Goal: Information Seeking & Learning: Check status

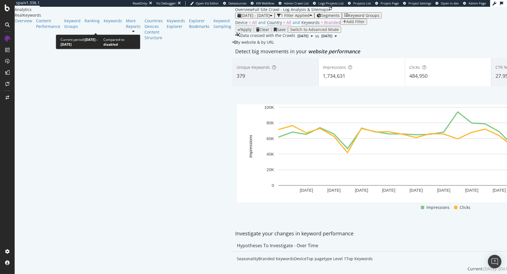
click at [241, 18] on span "2023 Jul. 1st - 2025 Jul. 25th" at bounding box center [255, 15] width 29 height 5
click at [235, 26] on div "Device = All and Country = All and Keywords = Branded Add Filter" at bounding box center [447, 23] width 425 height 8
click at [281, 18] on div "1 Filter Applied" at bounding box center [295, 15] width 29 height 5
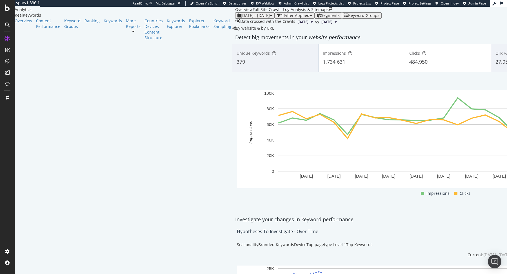
click at [277, 17] on div "button" at bounding box center [279, 16] width 4 height 4
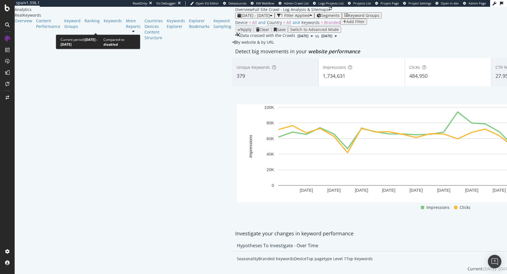
click at [241, 18] on span "2023 Jul. 1st - 2025 Jul. 25th" at bounding box center [255, 15] width 29 height 5
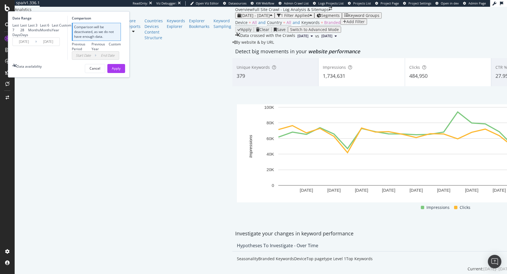
click at [59, 32] on div "Last Year" at bounding box center [55, 28] width 7 height 10
type input "2024/08/16"
type input "2025/08/15"
type input "2023/08/17"
type input "2024/08/15"
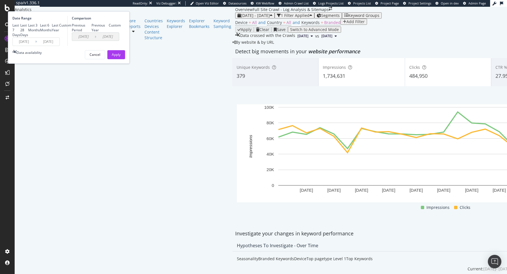
click at [35, 46] on input "2024/08/16" at bounding box center [24, 42] width 23 height 8
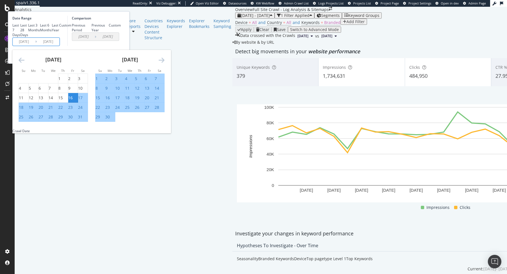
click at [24, 63] on icon "Move backward to switch to the previous month." at bounding box center [22, 60] width 6 height 7
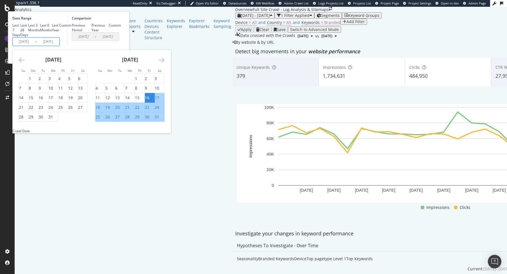
click at [24, 63] on icon "Move backward to switch to the previous month." at bounding box center [22, 60] width 6 height 7
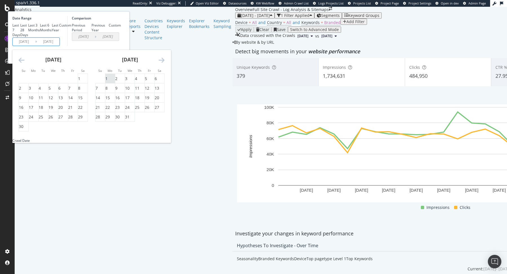
click at [108, 81] on div "1" at bounding box center [106, 79] width 2 height 6
type input "2024/07/01"
type input "2023/05/17"
type input "2024/06/30"
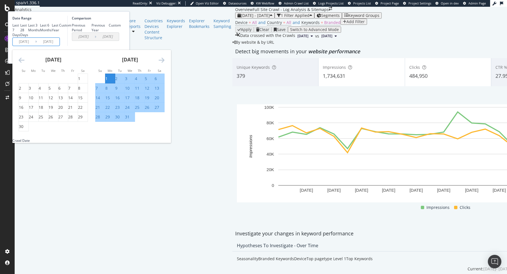
click at [164, 63] on icon "Move forward to switch to the next month." at bounding box center [162, 60] width 6 height 7
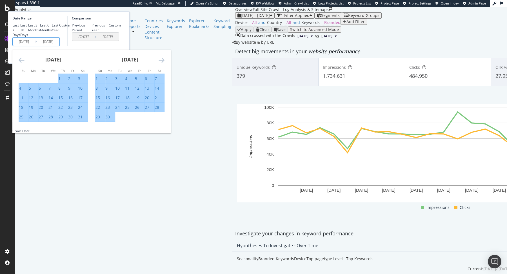
click at [164, 63] on icon "Move forward to switch to the next month." at bounding box center [162, 60] width 6 height 7
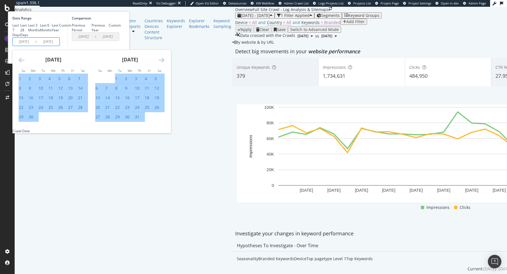
click at [164, 63] on icon "Move forward to switch to the next month." at bounding box center [162, 60] width 6 height 7
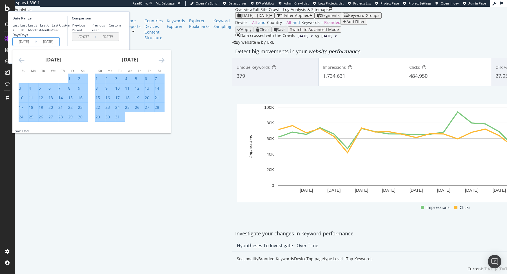
click at [164, 63] on icon "Move forward to switch to the next month." at bounding box center [162, 60] width 6 height 7
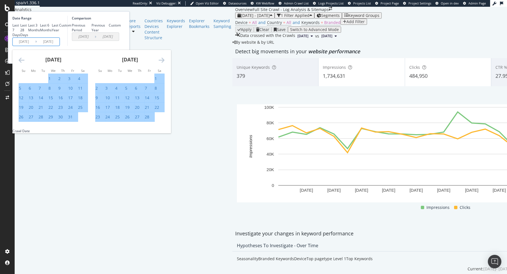
click at [164, 63] on icon "Move forward to switch to the next month." at bounding box center [162, 60] width 6 height 7
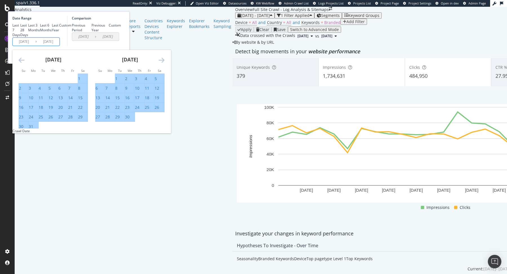
click at [164, 63] on icon "Move forward to switch to the next month." at bounding box center [162, 60] width 6 height 7
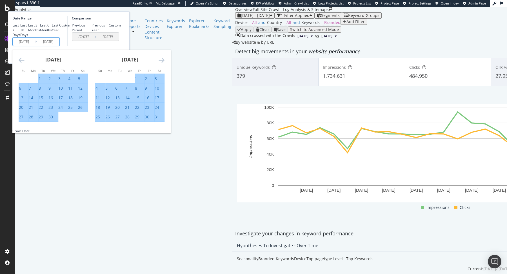
click at [164, 63] on icon "Move forward to switch to the next month." at bounding box center [162, 60] width 6 height 7
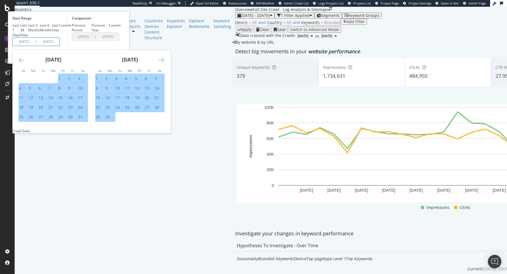
click at [164, 63] on icon "Move forward to switch to the next month." at bounding box center [162, 60] width 6 height 7
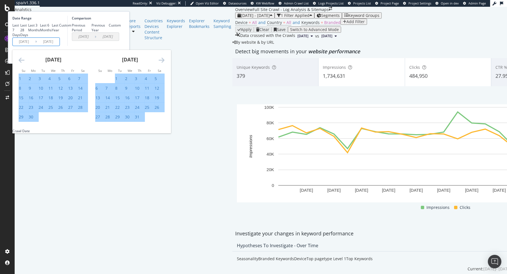
click at [33, 120] on div "30" at bounding box center [31, 117] width 5 height 6
type input "2025/06/30"
type input "2023/07/02"
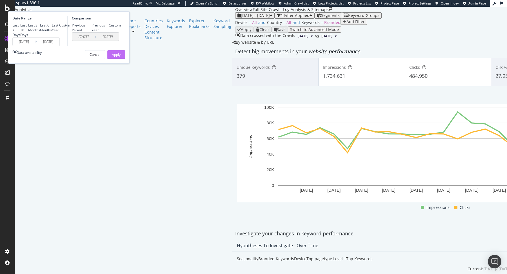
click at [121, 57] on div "Apply" at bounding box center [116, 54] width 9 height 5
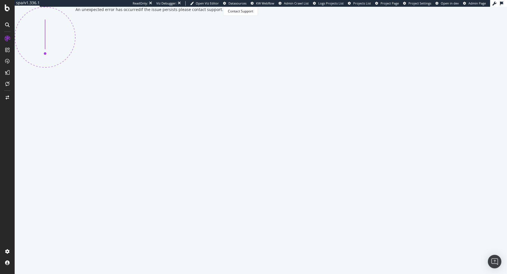
click at [258, 68] on div "An unexpected error has occurred If the issue persists please contact support. …" at bounding box center [136, 37] width 243 height 61
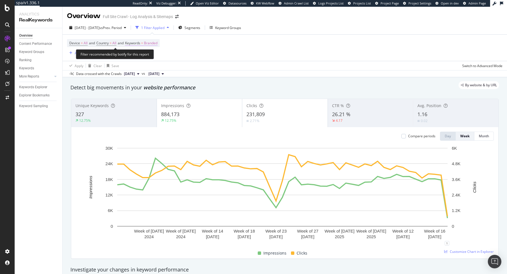
click at [157, 42] on span "Branded" at bounding box center [151, 43] width 14 height 8
click at [149, 57] on div "button" at bounding box center [152, 56] width 7 height 3
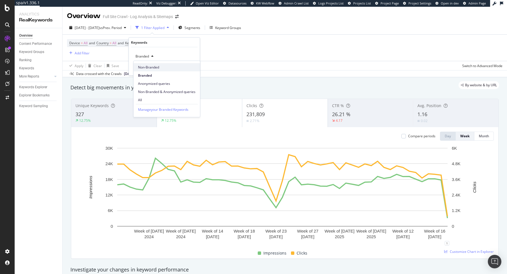
click at [150, 68] on span "Non-Branded" at bounding box center [166, 67] width 57 height 5
click at [190, 66] on div "Apply" at bounding box center [187, 68] width 16 height 5
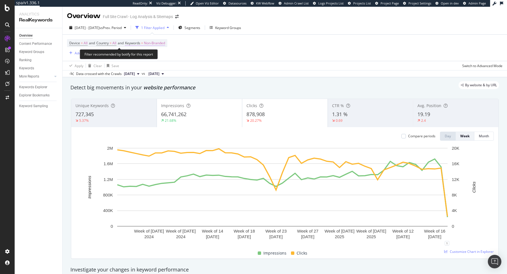
click at [155, 43] on span "Non-Branded" at bounding box center [154, 43] width 21 height 8
click at [154, 54] on span "Non-Branded" at bounding box center [144, 56] width 23 height 5
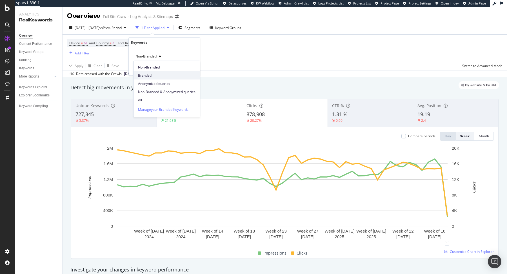
click at [153, 78] on div "Branded" at bounding box center [166, 75] width 66 height 8
click at [194, 70] on div "Add filter Apply" at bounding box center [174, 68] width 41 height 6
click at [191, 68] on div "Apply" at bounding box center [190, 68] width 9 height 5
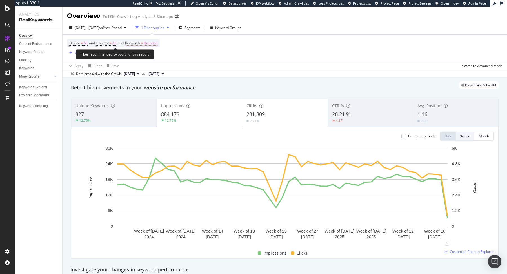
click at [149, 45] on span "Branded" at bounding box center [151, 43] width 14 height 8
click at [143, 53] on div "Branded" at bounding box center [144, 56] width 23 height 8
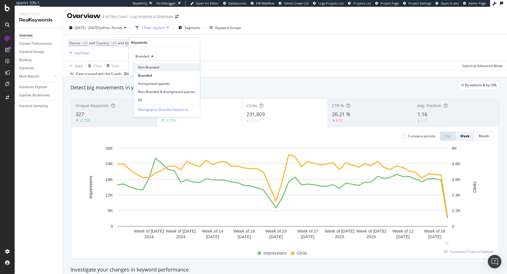
click at [148, 68] on span "Non-Branded" at bounding box center [166, 67] width 57 height 5
click at [191, 67] on div "Apply" at bounding box center [190, 68] width 9 height 5
